Goal: Task Accomplishment & Management: Manage account settings

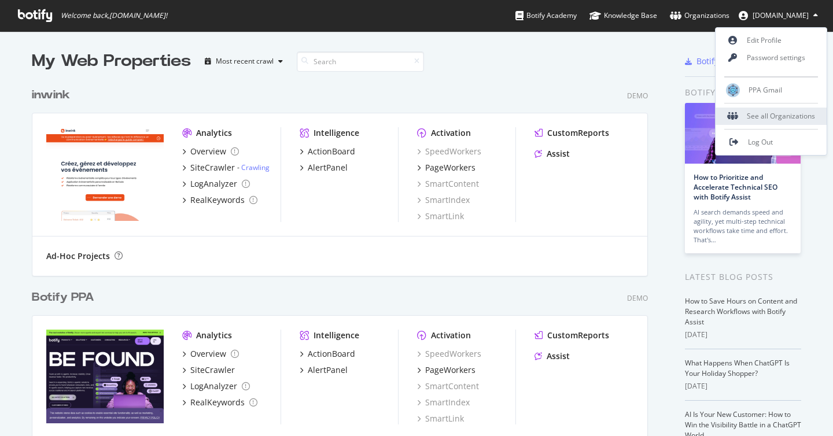
scroll to position [436, 833]
click at [774, 140] on link "Log Out" at bounding box center [770, 142] width 111 height 17
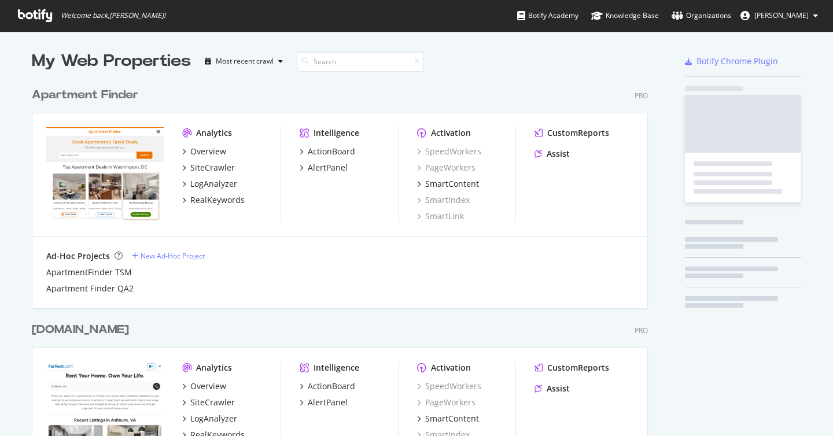
scroll to position [2717, 625]
